Goal: Check status: Check status

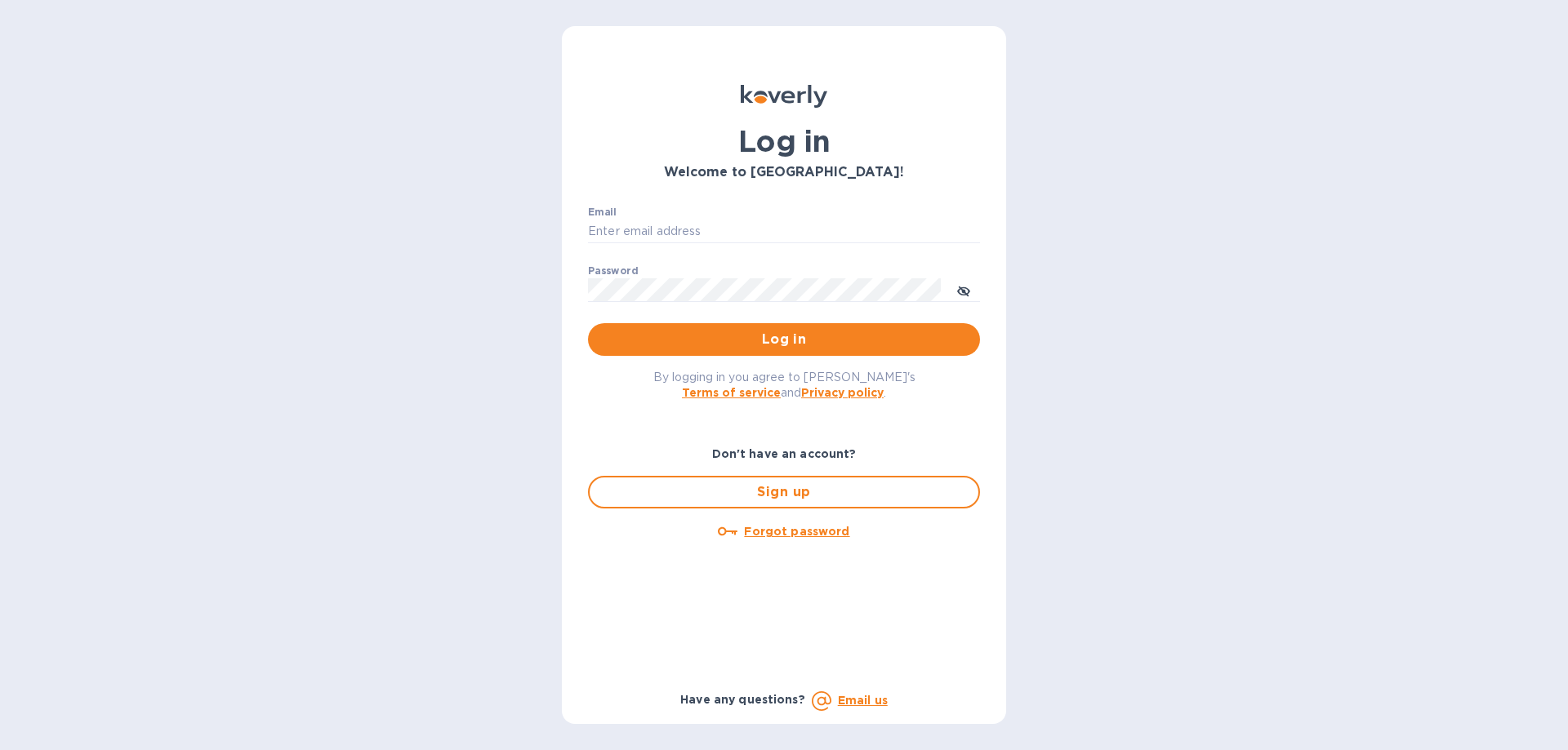
type input "[PERSON_NAME][EMAIL_ADDRESS][DOMAIN_NAME]"
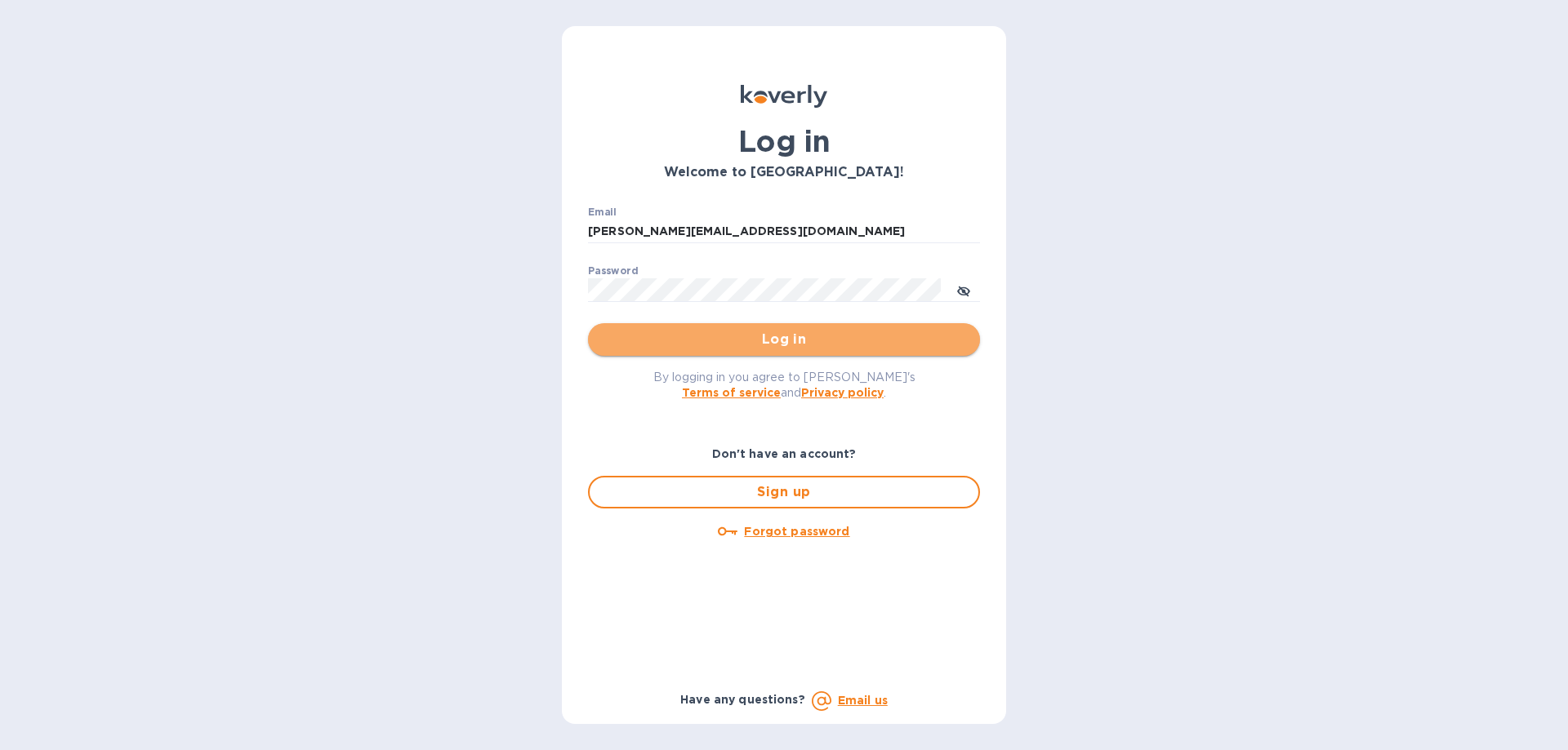
click at [749, 341] on span "Log in" at bounding box center [784, 339] width 366 height 19
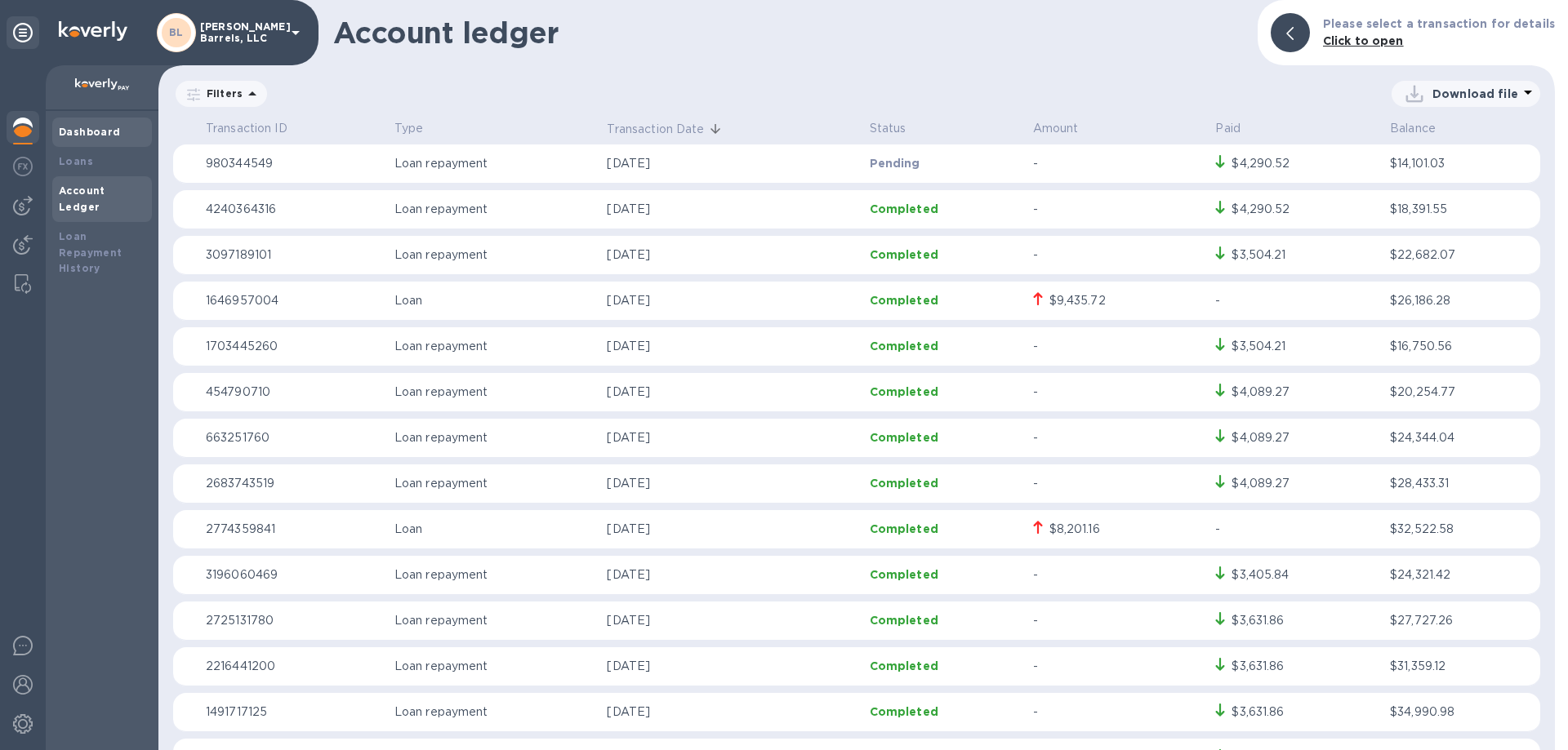
click at [81, 128] on b "Dashboard" at bounding box center [89, 132] width 62 height 12
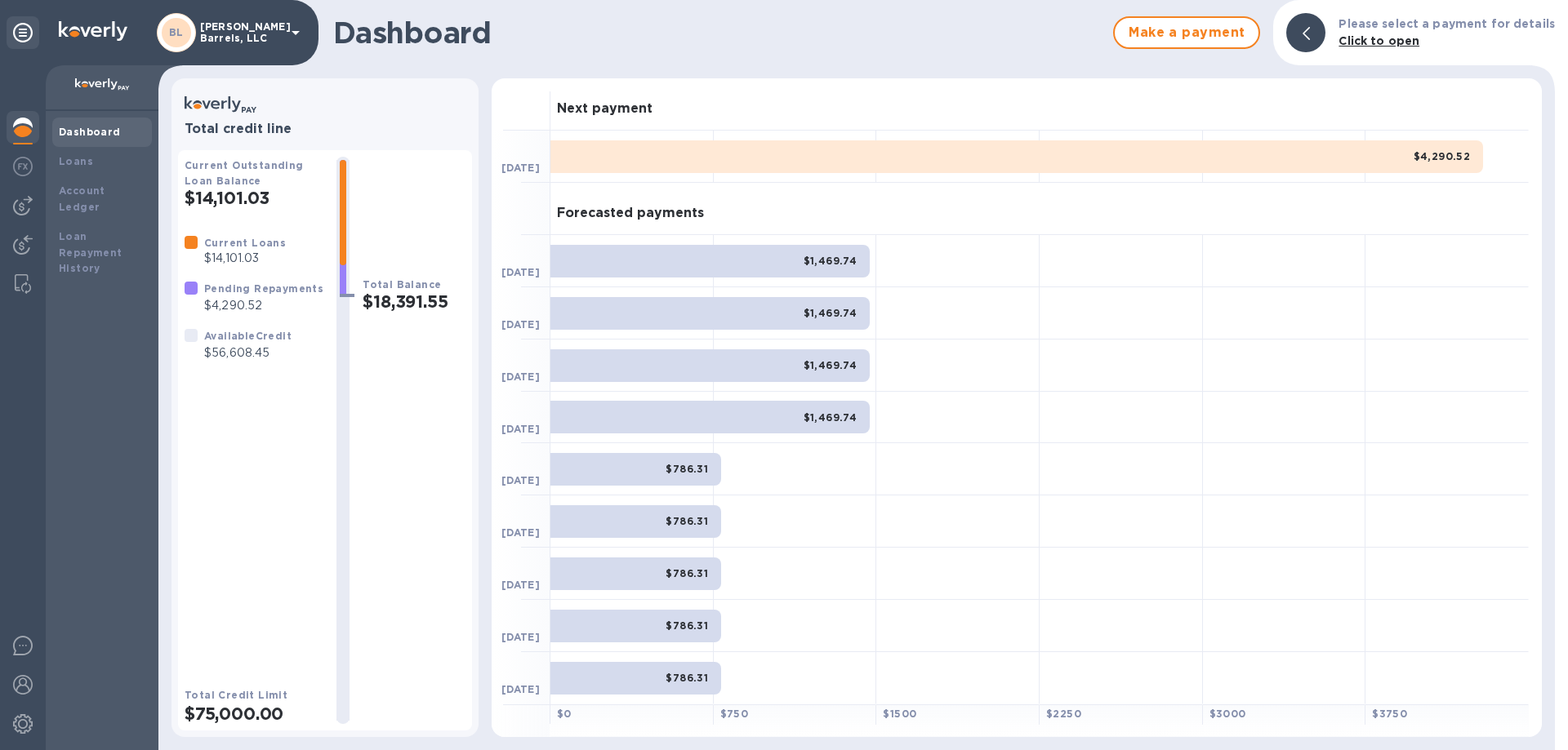
click at [717, 157] on div "$4,290.52" at bounding box center [1017, 157] width 933 height 33
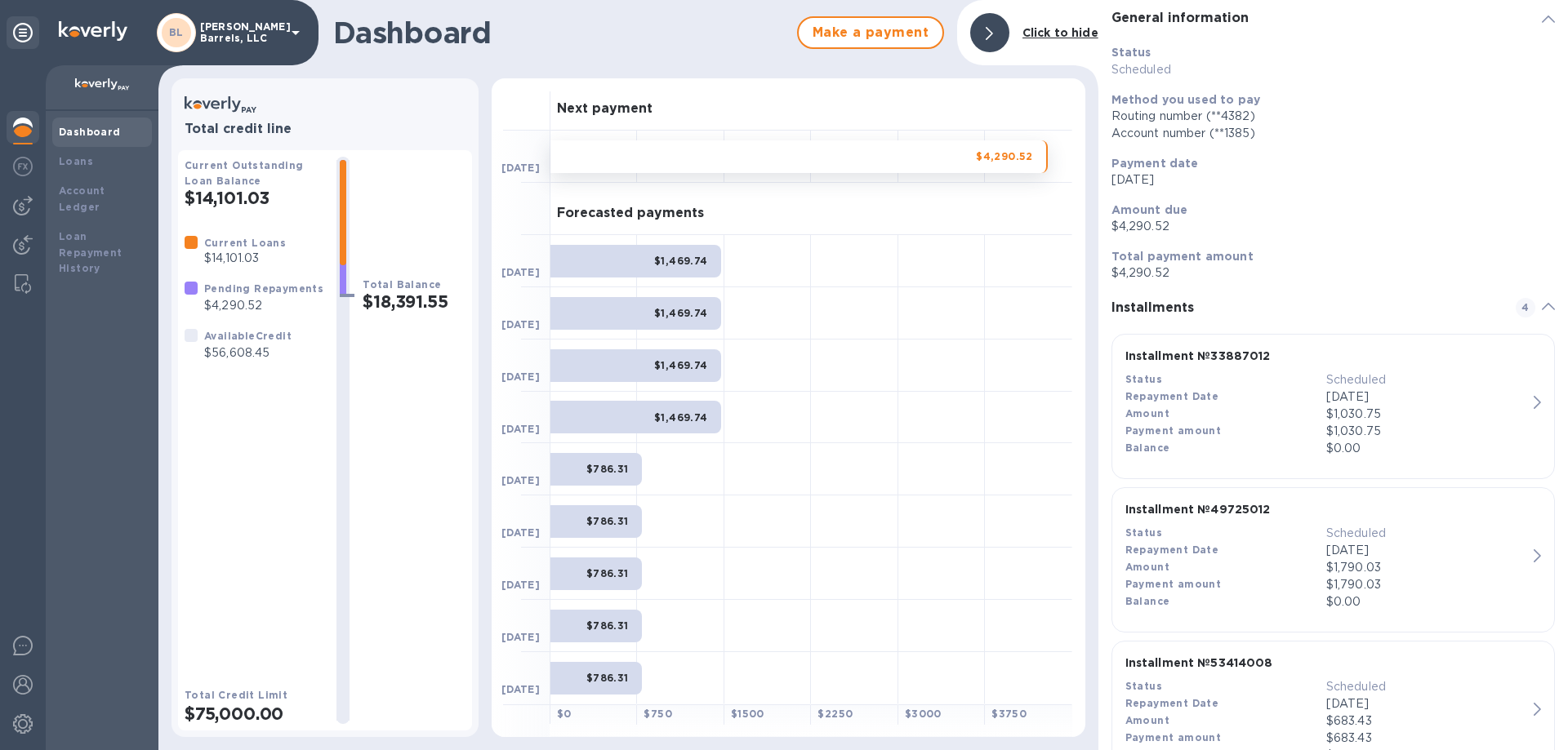
scroll to position [39, 0]
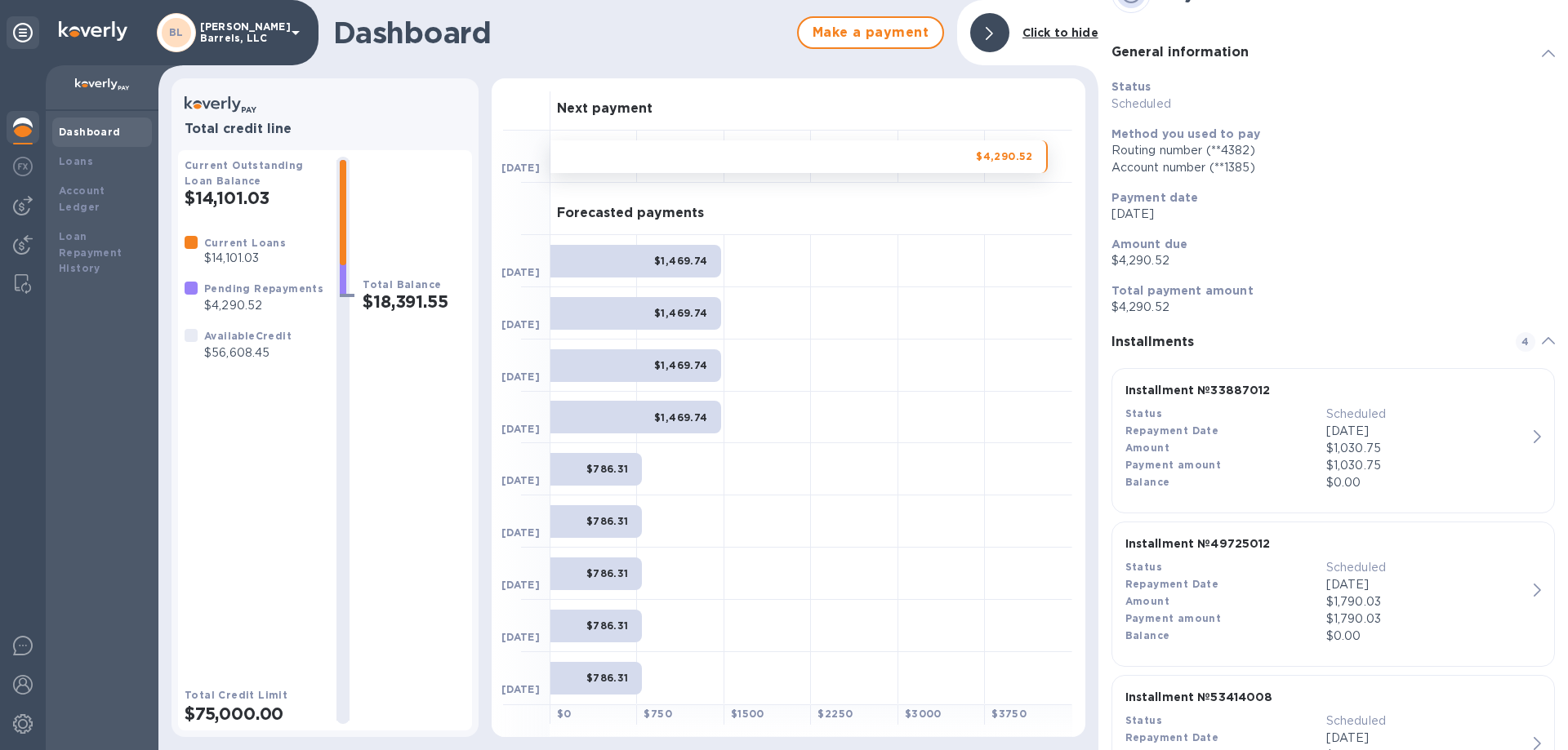
click at [625, 258] on div "$1,469.74" at bounding box center [636, 261] width 171 height 33
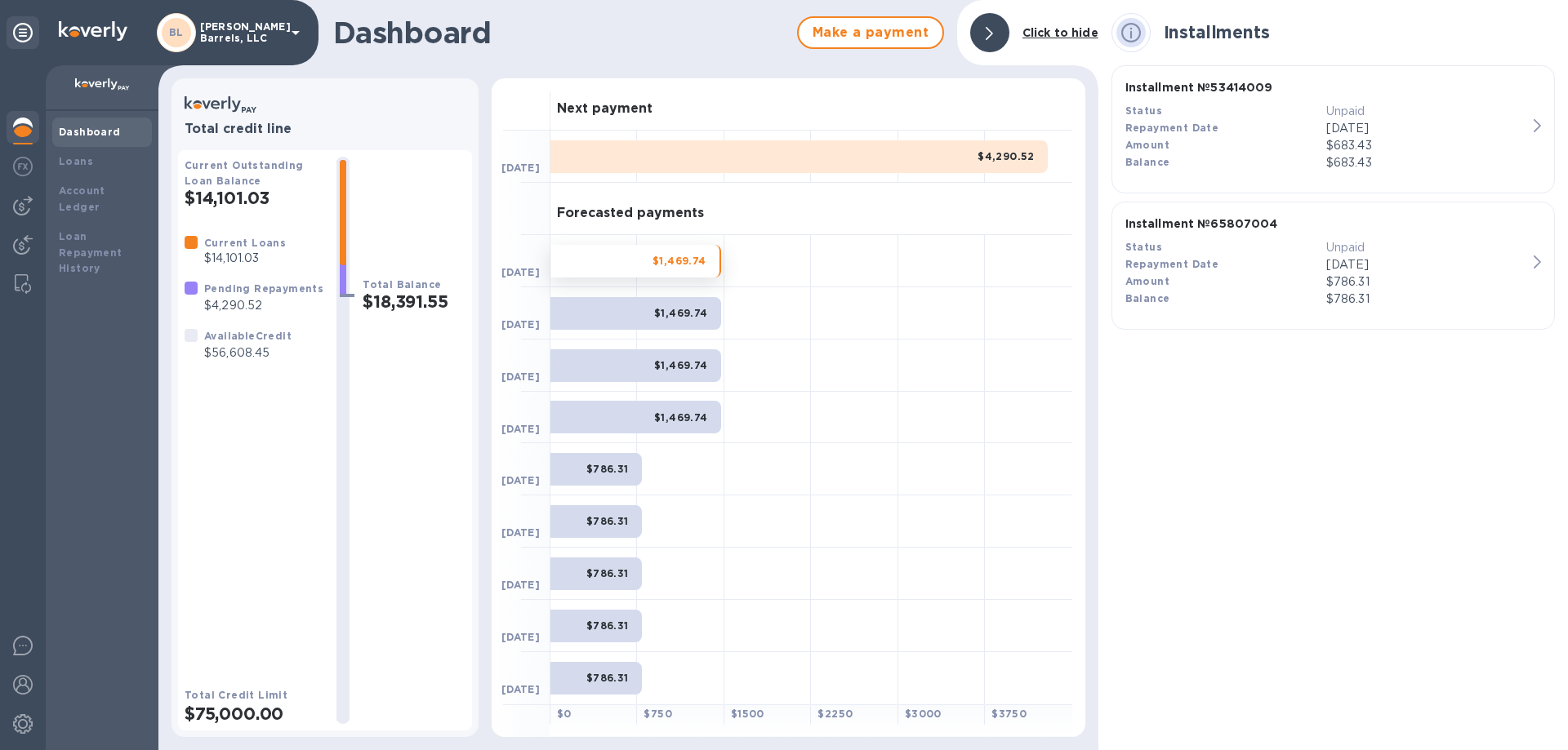
click at [647, 310] on div "$1,469.74" at bounding box center [636, 313] width 171 height 33
click at [655, 363] on div "$1,469.74" at bounding box center [636, 366] width 171 height 33
click at [661, 422] on b "$1,469.74" at bounding box center [681, 417] width 54 height 12
click at [632, 468] on div "$786.31" at bounding box center [596, 470] width 91 height 33
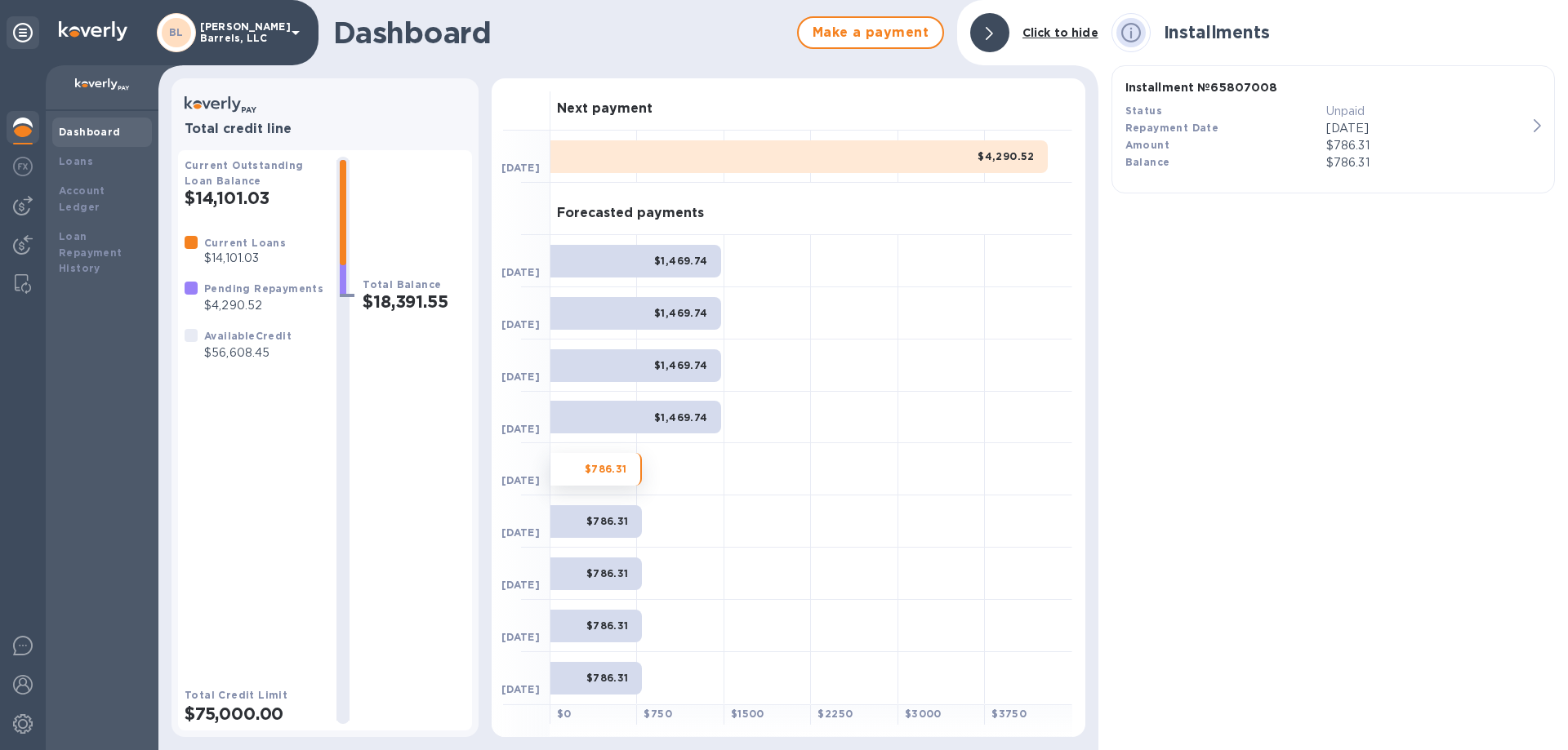
click at [627, 404] on div "$1,469.74" at bounding box center [636, 417] width 171 height 33
